Goal: Information Seeking & Learning: Learn about a topic

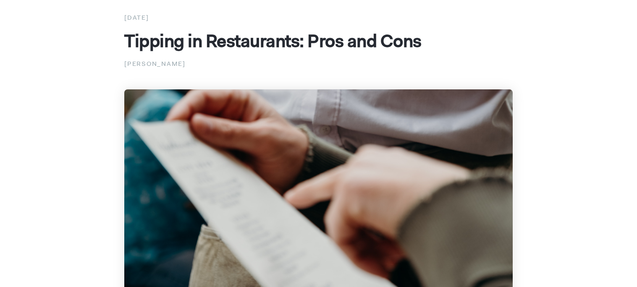
scroll to position [51, 0]
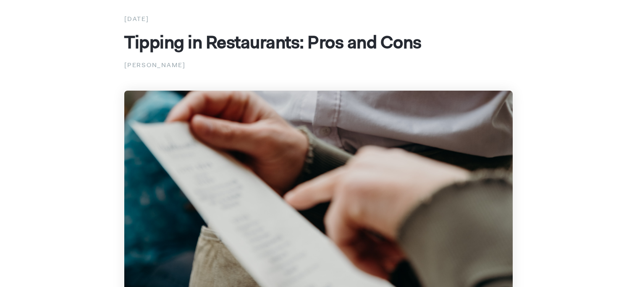
click at [152, 127] on img at bounding box center [318, 200] width 388 height 218
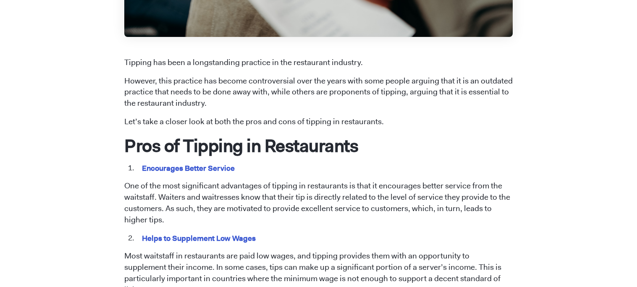
scroll to position [324, 0]
click at [152, 127] on p "Let’s take a closer look at both the pros and cons of tipping in restaurants." at bounding box center [318, 121] width 388 height 11
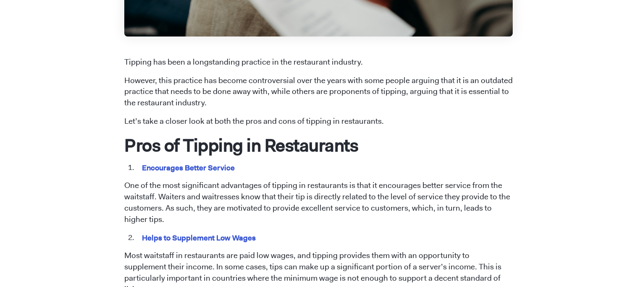
click at [152, 127] on p "Let’s take a closer look at both the pros and cons of tipping in restaurants." at bounding box center [318, 121] width 388 height 11
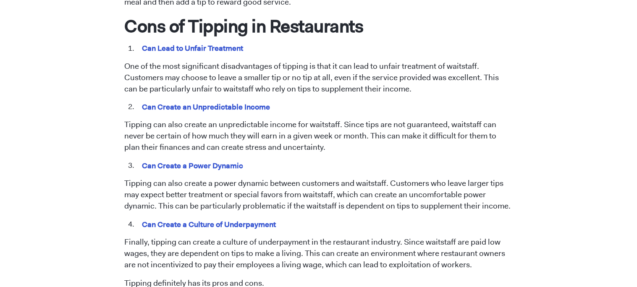
scroll to position [744, 0]
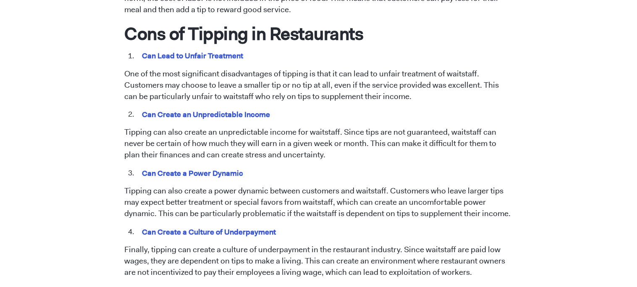
click at [400, 83] on p "One of the most significant disadvantages of tipping is that it can lead to unf…" at bounding box center [318, 85] width 388 height 34
click at [163, 49] on mark "Can Lead to Unfair Treatment" at bounding box center [192, 55] width 104 height 13
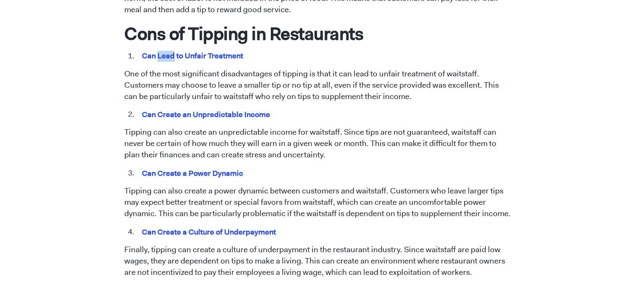
click at [163, 49] on mark "Can Lead to Unfair Treatment" at bounding box center [192, 55] width 104 height 13
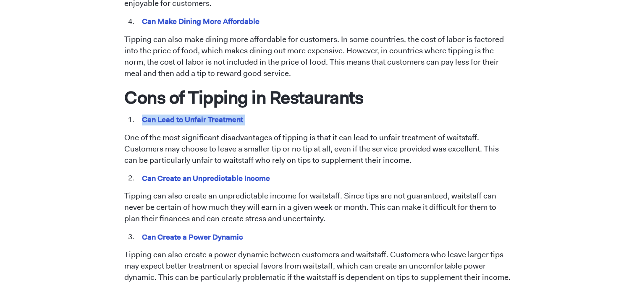
scroll to position [676, 0]
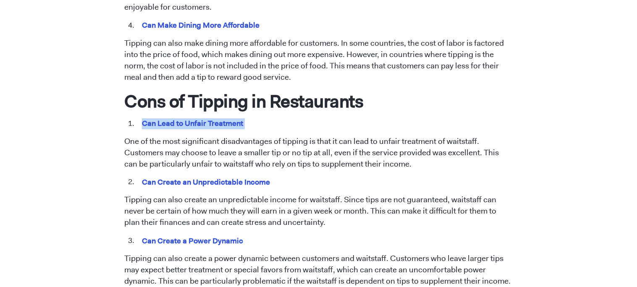
click at [250, 175] on mark "Can Create an Unpredictable Income" at bounding box center [205, 181] width 131 height 13
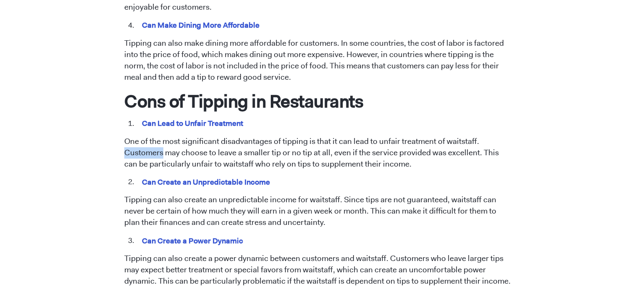
drag, startPoint x: 125, startPoint y: 142, endPoint x: 162, endPoint y: 144, distance: 36.9
click at [162, 144] on p "One of the most significant disadvantages of tipping is that it can lead to unf…" at bounding box center [318, 153] width 388 height 34
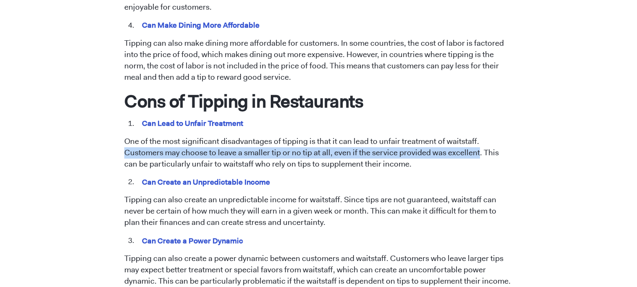
drag, startPoint x: 477, startPoint y: 144, endPoint x: 103, endPoint y: 142, distance: 373.5
click at [103, 142] on div "[DATE] Tipping in Restaurants: Pros and Cons [PERSON_NAME] Tipping has been a l…" at bounding box center [318, 38] width 478 height 1301
click at [150, 141] on p "One of the most significant disadvantages of tipping is that it can lead to unf…" at bounding box center [318, 153] width 388 height 34
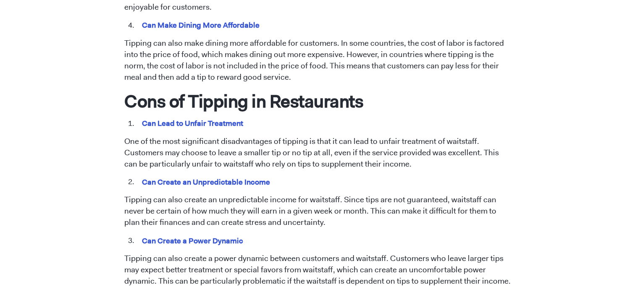
click at [157, 142] on p "One of the most significant disadvantages of tipping is that it can lead to unf…" at bounding box center [318, 153] width 388 height 34
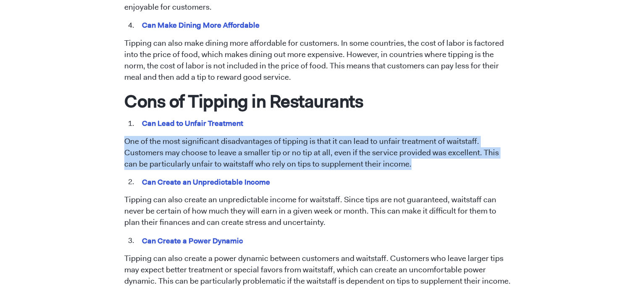
click at [477, 144] on p "One of the most significant disadvantages of tipping is that it can lead to unf…" at bounding box center [318, 153] width 388 height 34
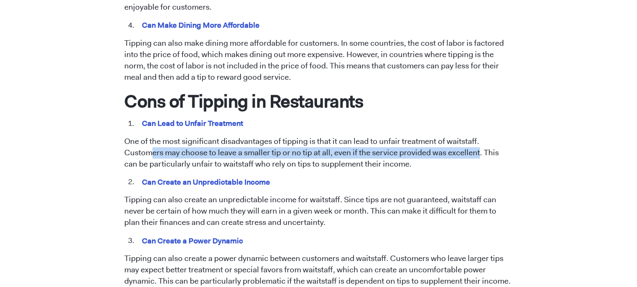
drag, startPoint x: 477, startPoint y: 144, endPoint x: 154, endPoint y: 136, distance: 323.2
click at [154, 136] on p "One of the most significant disadvantages of tipping is that it can lead to unf…" at bounding box center [318, 153] width 388 height 34
drag, startPoint x: 125, startPoint y: 143, endPoint x: 477, endPoint y: 141, distance: 352.1
click at [477, 141] on p "One of the most significant disadvantages of tipping is that it can lead to unf…" at bounding box center [318, 153] width 388 height 34
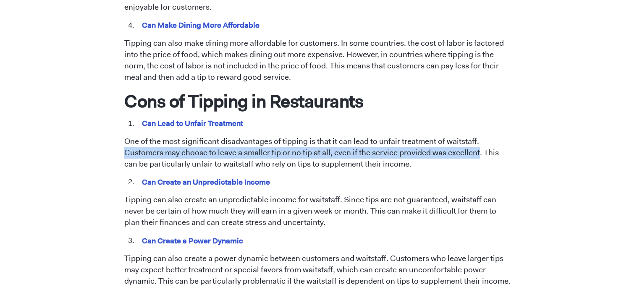
click at [479, 140] on p "One of the most significant disadvantages of tipping is that it can lead to unf…" at bounding box center [318, 153] width 388 height 34
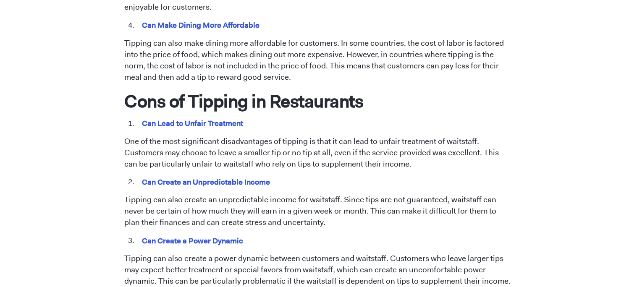
click at [479, 140] on p "One of the most significant disadvantages of tipping is that it can lead to unf…" at bounding box center [318, 153] width 388 height 34
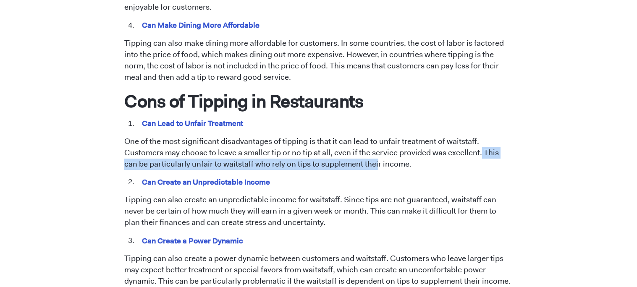
drag, startPoint x: 478, startPoint y: 142, endPoint x: 361, endPoint y: 149, distance: 116.9
click at [361, 149] on p "One of the most significant disadvantages of tipping is that it can lead to unf…" at bounding box center [318, 153] width 388 height 34
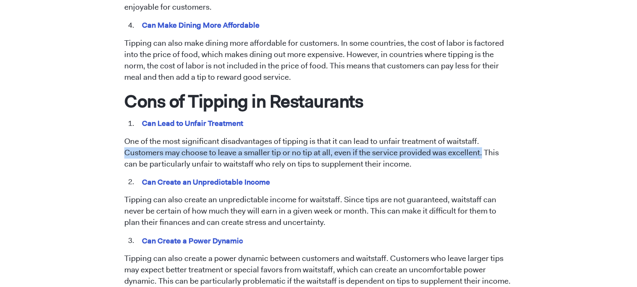
drag, startPoint x: 125, startPoint y: 139, endPoint x: 479, endPoint y: 145, distance: 354.6
click at [479, 145] on p "One of the most significant disadvantages of tipping is that it can lead to unf…" at bounding box center [318, 153] width 388 height 34
copy p "Customers may choose to leave a smaller tip or no tip at all, even if the servi…"
